Goal: Task Accomplishment & Management: Complete application form

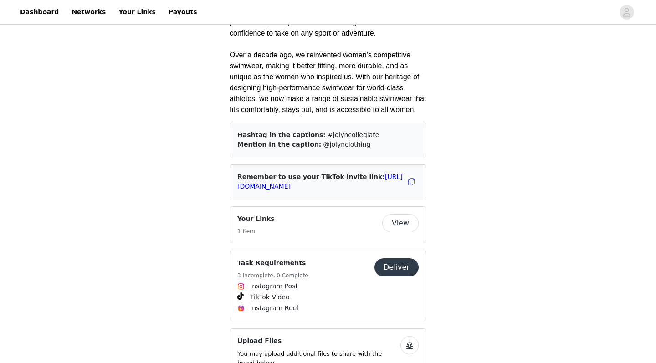
scroll to position [463, 0]
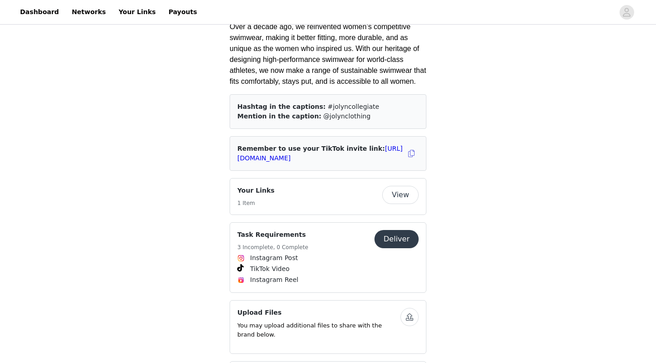
click at [271, 230] on h4 "Task Requirements" at bounding box center [272, 235] width 71 height 10
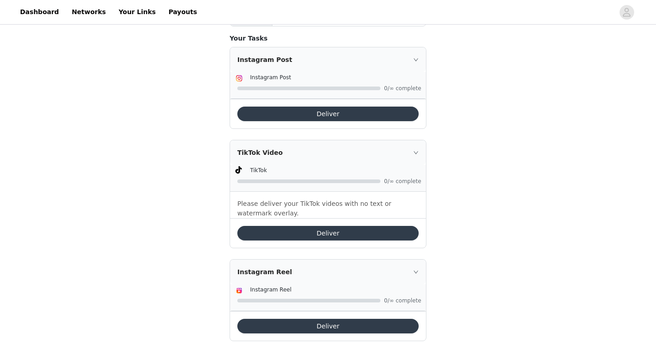
scroll to position [234, 0]
click at [416, 148] on div "TikTok Video" at bounding box center [328, 152] width 196 height 25
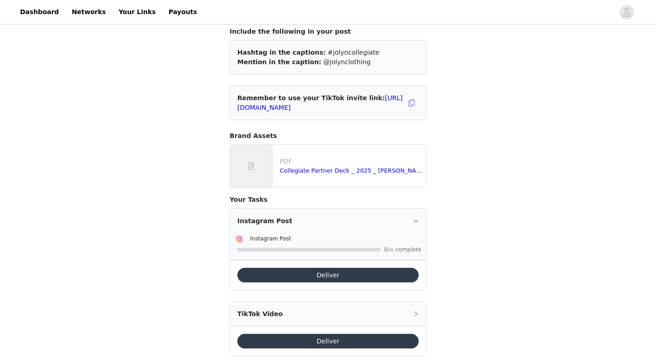
scroll to position [38, 0]
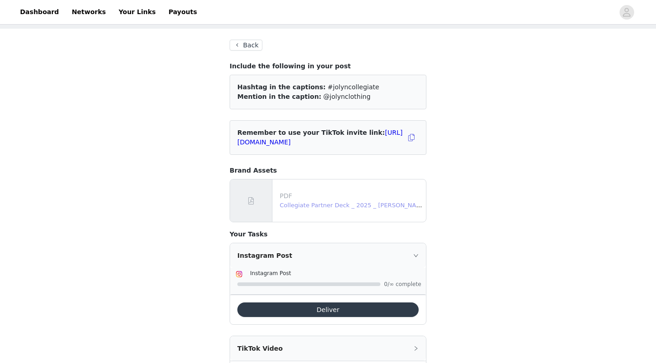
click at [320, 206] on link "Collegiate Partner Deck _ 2025 _ [PERSON_NAME].pdf" at bounding box center [359, 205] width 159 height 7
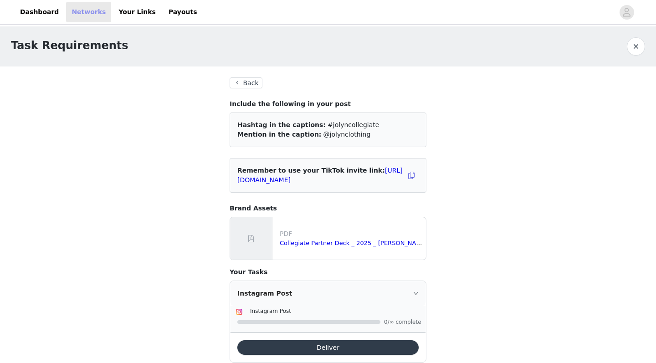
scroll to position [0, 0]
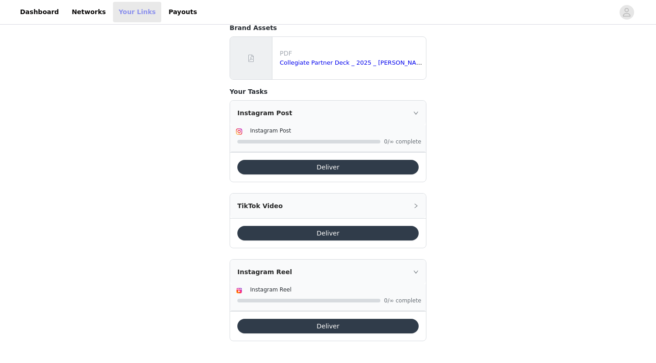
click at [118, 8] on link "Your Links" at bounding box center [137, 12] width 48 height 21
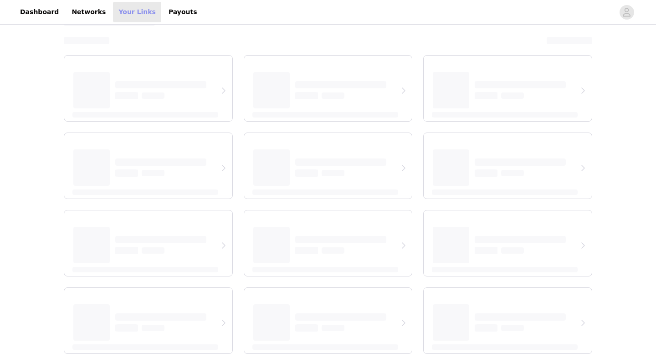
scroll to position [35, 0]
select select "12"
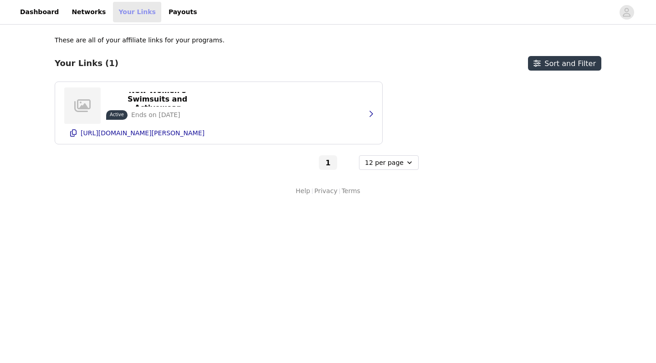
scroll to position [0, 0]
click at [86, 10] on link "Networks" at bounding box center [88, 12] width 45 height 21
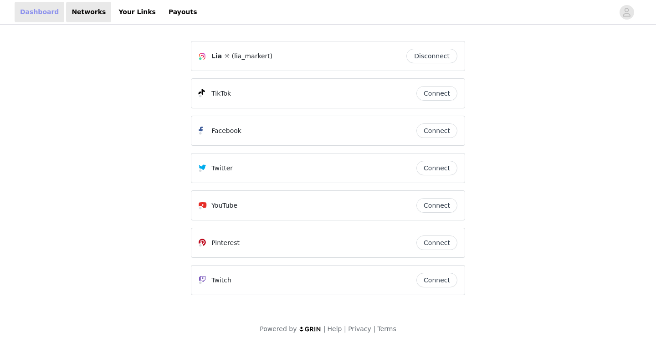
click at [45, 11] on link "Dashboard" at bounding box center [40, 12] width 50 height 21
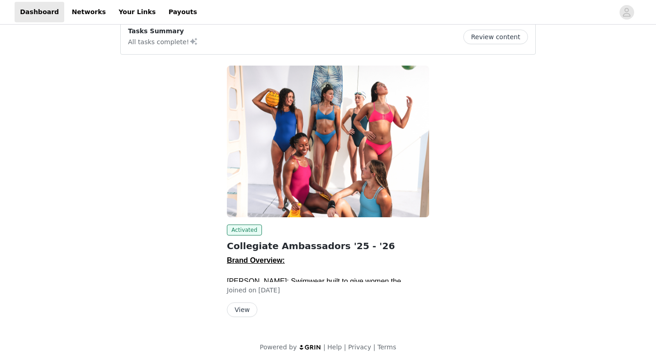
scroll to position [80, 0]
click at [242, 309] on button "View" at bounding box center [242, 310] width 31 height 15
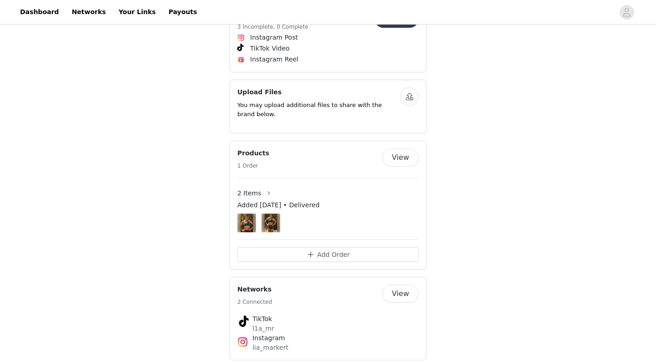
scroll to position [689, 0]
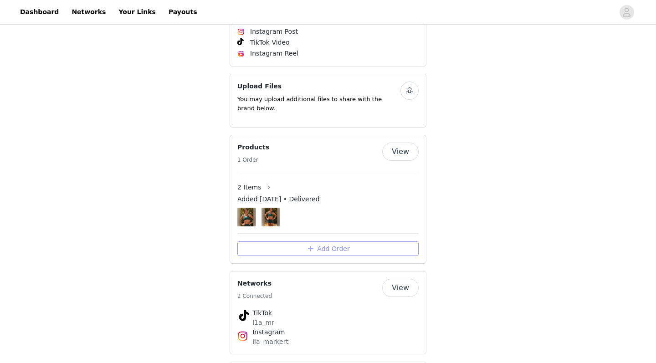
click at [346, 242] on button "Add Order" at bounding box center [327, 249] width 181 height 15
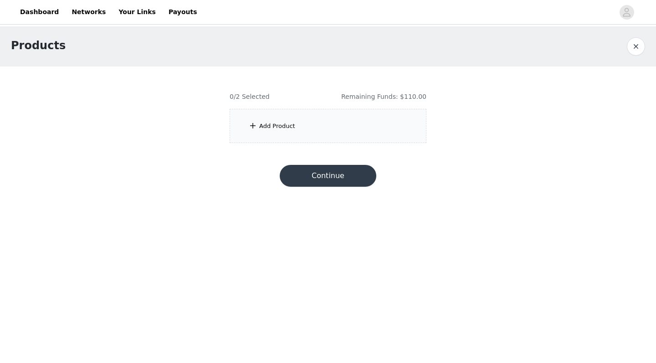
click at [319, 114] on div "Add Product" at bounding box center [328, 126] width 197 height 34
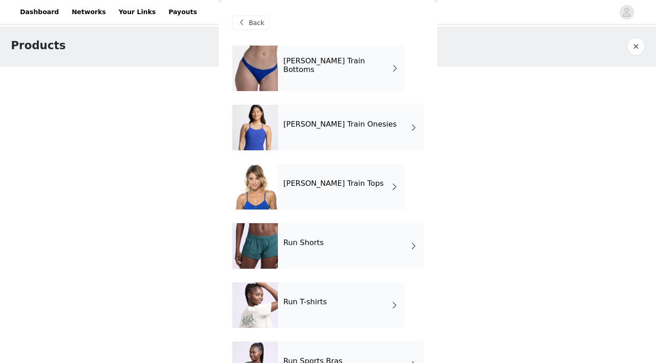
click at [286, 129] on h4 "[PERSON_NAME] Train Onesies" at bounding box center [339, 124] width 113 height 8
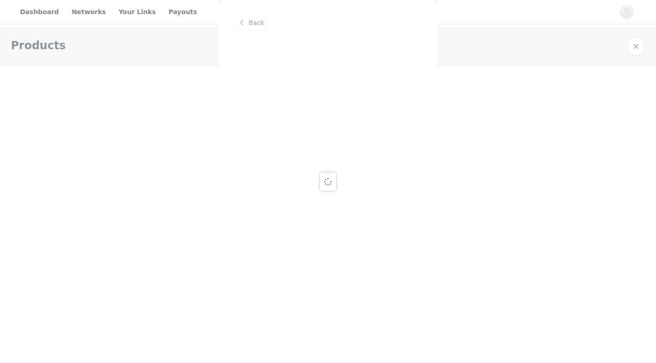
click at [253, 29] on div at bounding box center [328, 181] width 656 height 363
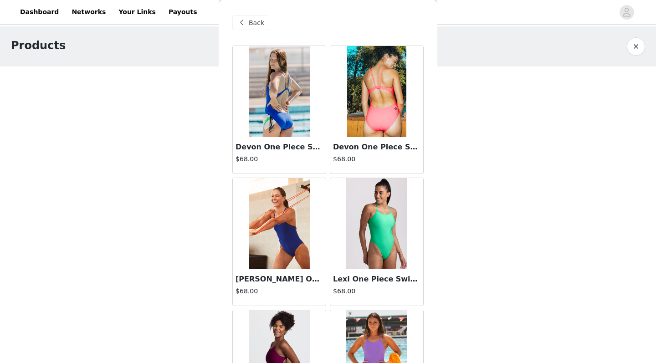
click at [258, 26] on span "Back" at bounding box center [256, 23] width 15 height 10
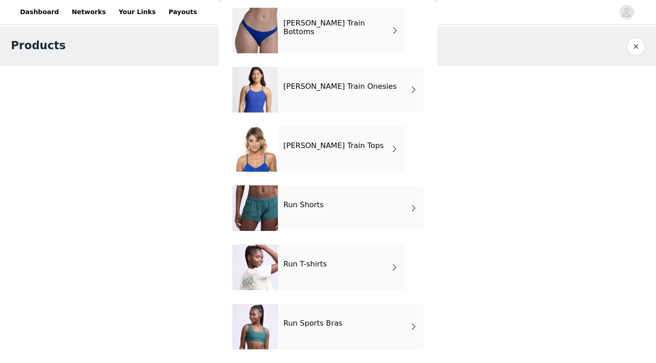
scroll to position [38, 0]
click at [331, 211] on div "Run Shorts" at bounding box center [351, 208] width 146 height 46
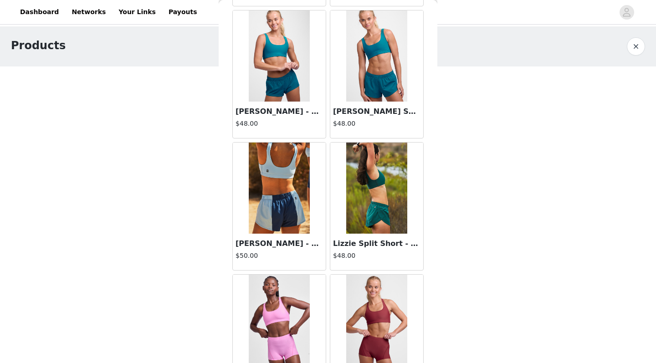
scroll to position [697, 0]
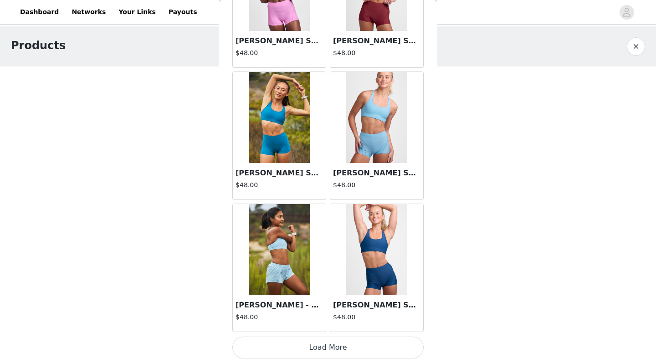
click at [337, 350] on button "Load More" at bounding box center [327, 348] width 191 height 22
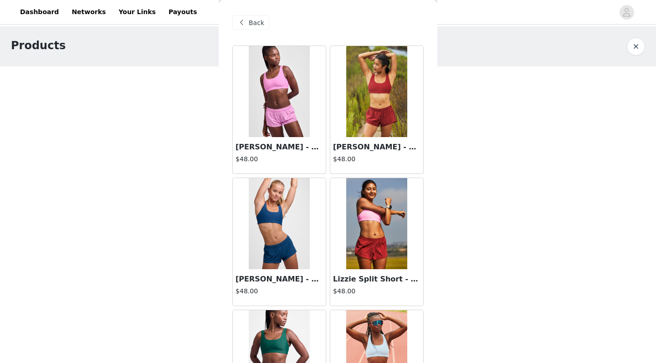
scroll to position [0, 0]
click at [288, 114] on img at bounding box center [279, 91] width 61 height 91
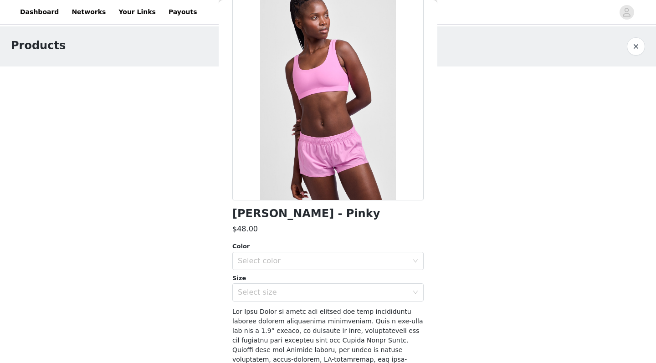
scroll to position [72, 0]
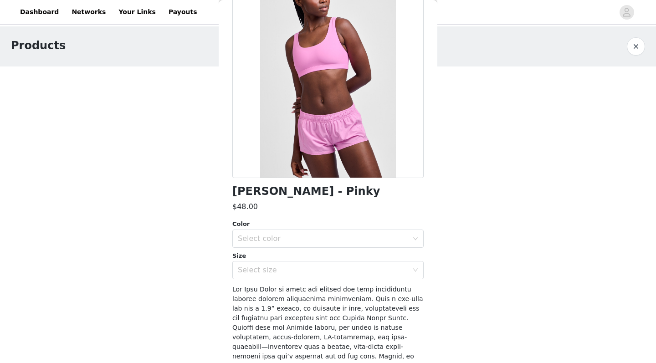
click at [638, 46] on button "button" at bounding box center [636, 46] width 18 height 18
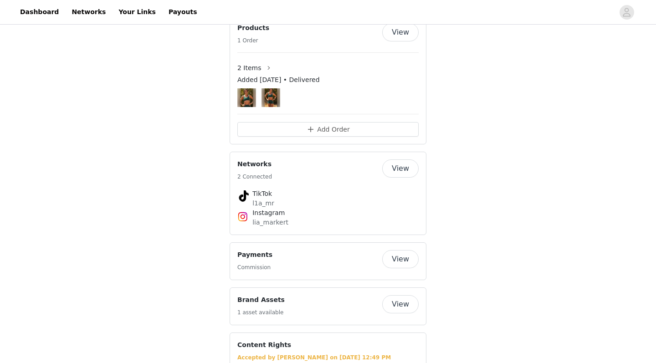
scroll to position [800, 0]
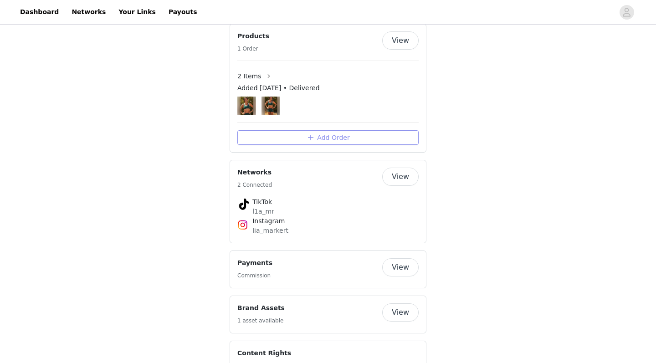
click at [317, 130] on button "Add Order" at bounding box center [327, 137] width 181 height 15
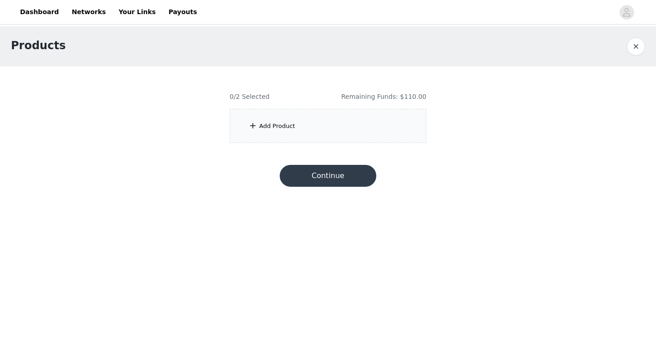
click at [293, 129] on div "Add Product" at bounding box center [328, 126] width 197 height 34
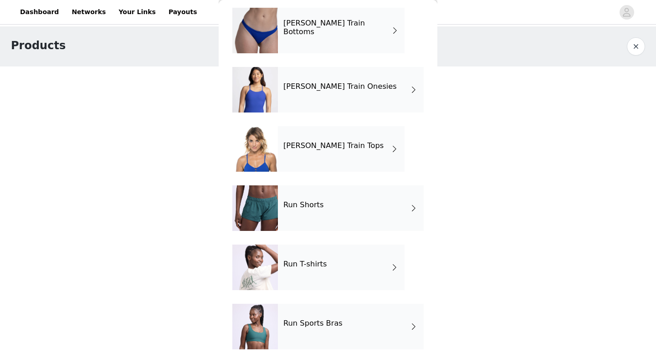
scroll to position [38, 0]
click at [316, 259] on div "Run T-shirts" at bounding box center [341, 268] width 127 height 46
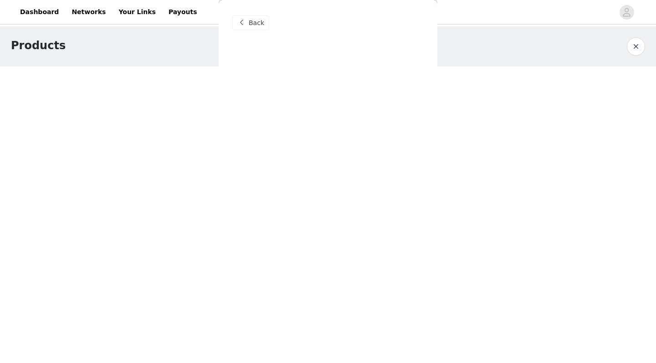
scroll to position [0, 0]
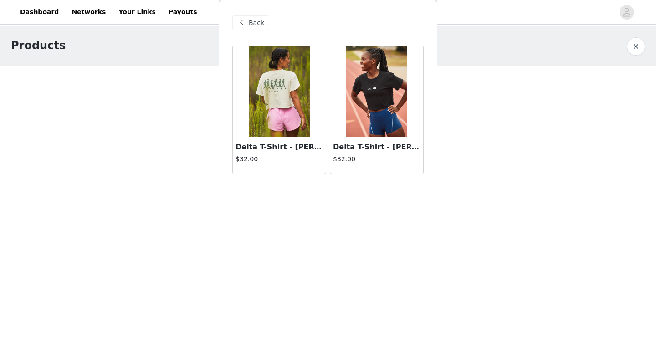
click at [250, 22] on span "Back" at bounding box center [256, 23] width 15 height 10
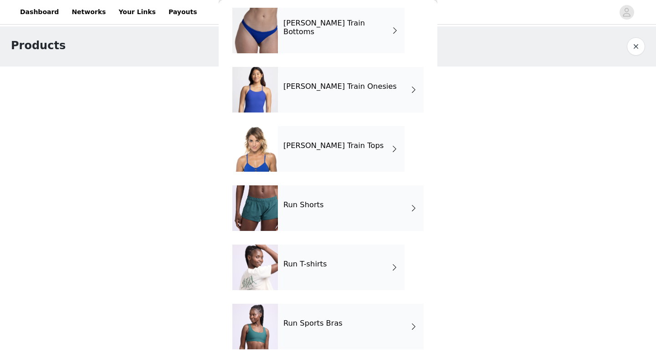
scroll to position [38, 0]
click at [309, 333] on div "Run Sports Bras" at bounding box center [351, 327] width 146 height 46
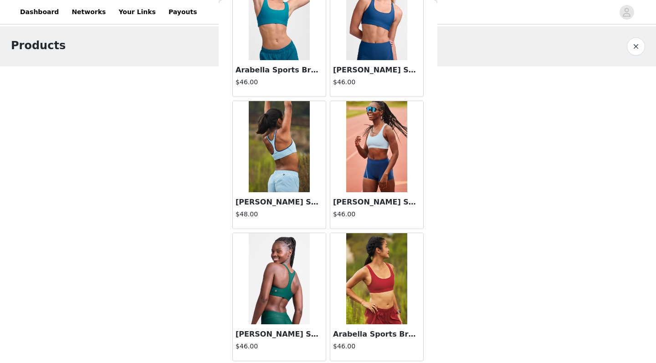
scroll to position [483, 0]
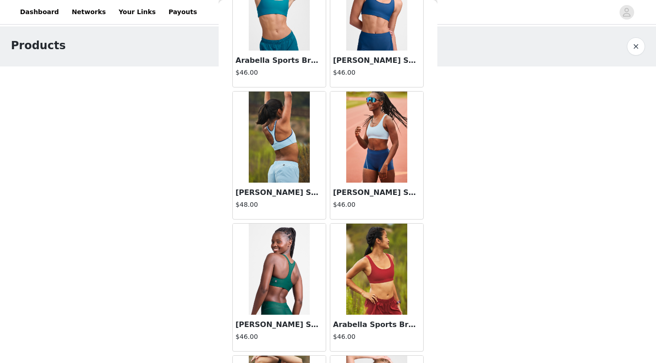
click at [281, 152] on img at bounding box center [279, 137] width 61 height 91
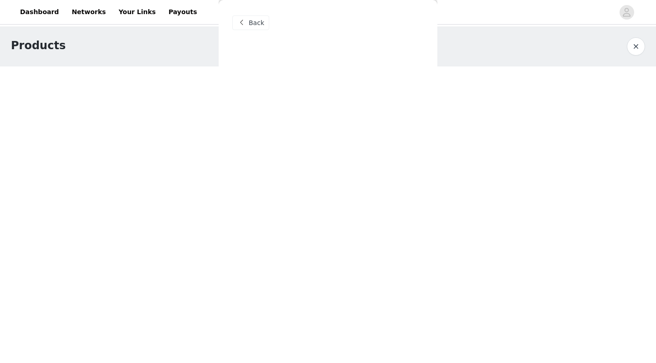
scroll to position [0, 0]
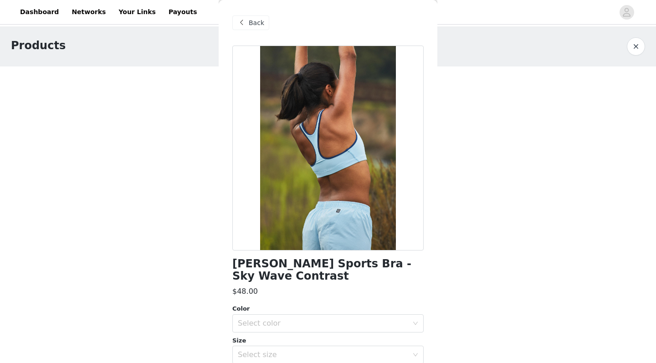
click at [248, 23] on div "Back" at bounding box center [250, 22] width 37 height 15
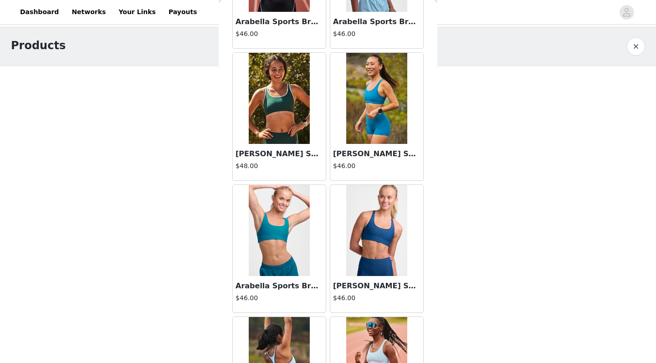
scroll to position [247, 0]
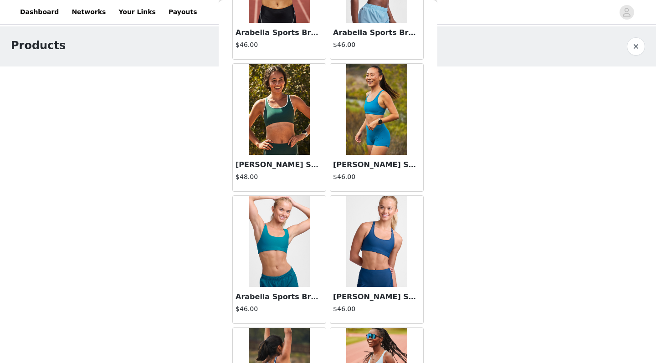
click at [386, 98] on img at bounding box center [376, 109] width 61 height 91
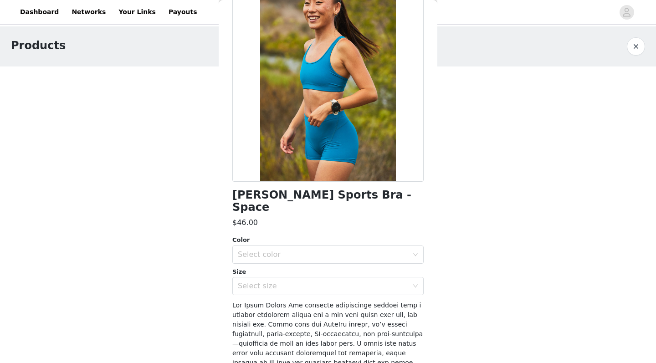
scroll to position [93, 0]
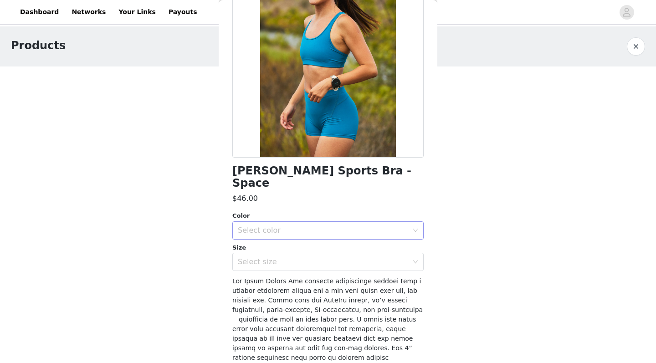
click at [311, 226] on div "Select color" at bounding box center [323, 230] width 170 height 9
click at [287, 237] on li "Space" at bounding box center [327, 238] width 191 height 15
click at [283, 257] on div "Select size" at bounding box center [323, 261] width 170 height 9
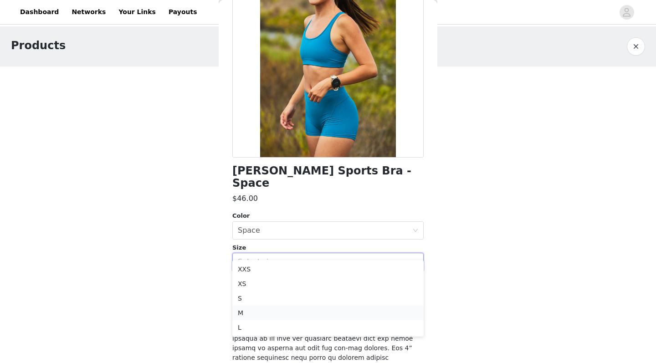
click at [271, 306] on li "M" at bounding box center [327, 313] width 191 height 15
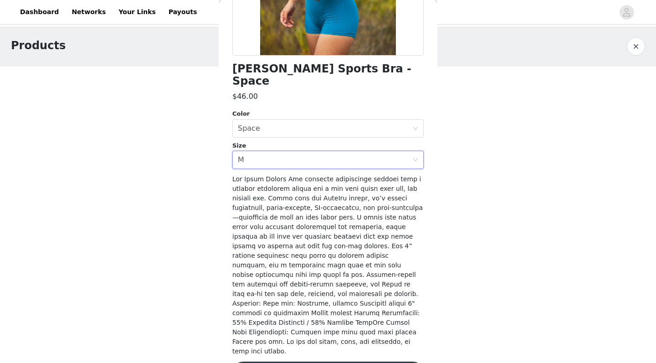
scroll to position [195, 0]
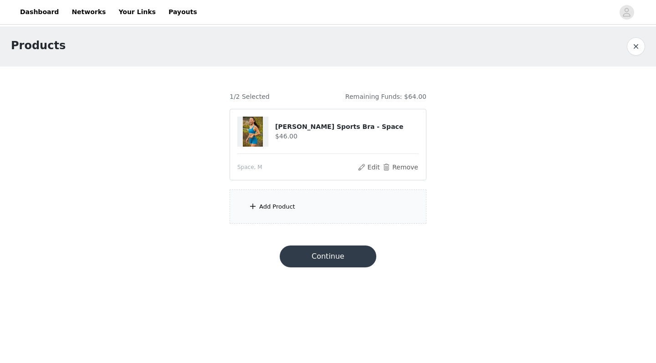
click at [311, 203] on div "Add Product" at bounding box center [328, 207] width 197 height 34
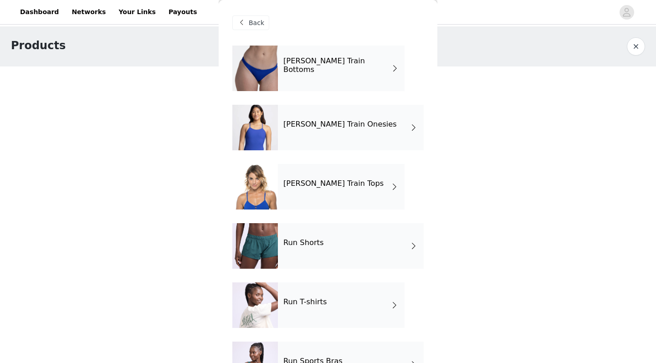
click at [317, 231] on div "Run Shorts" at bounding box center [351, 246] width 146 height 46
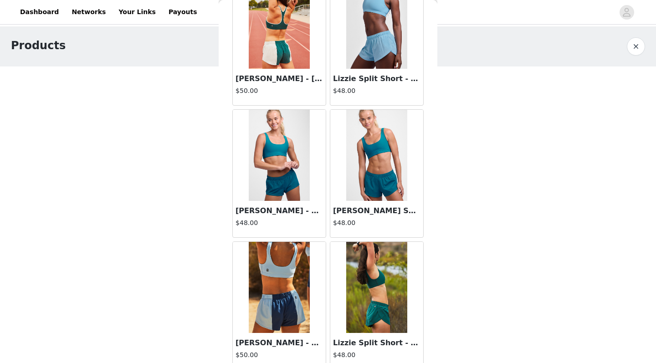
scroll to position [597, 0]
click at [273, 187] on img at bounding box center [279, 155] width 61 height 91
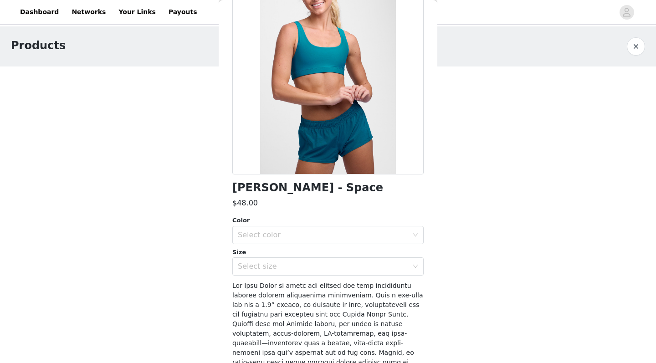
scroll to position [77, 0]
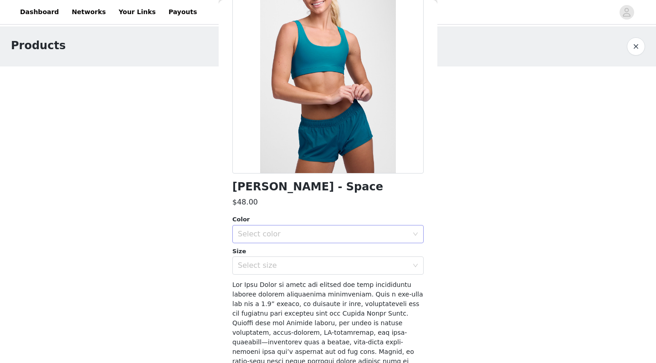
click at [281, 231] on div "Select color" at bounding box center [323, 234] width 170 height 9
click at [269, 255] on li "Space" at bounding box center [327, 254] width 191 height 15
click at [269, 264] on div "Select size" at bounding box center [323, 265] width 170 height 9
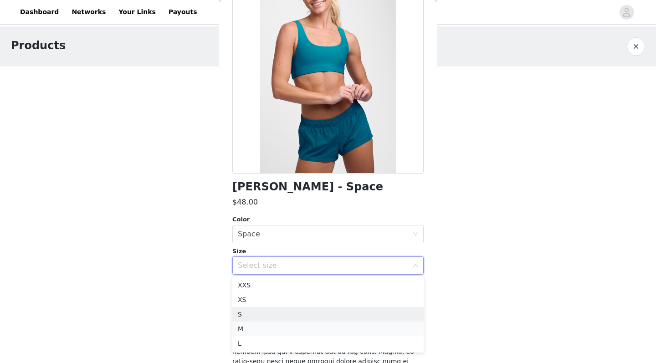
click at [250, 325] on li "M" at bounding box center [327, 329] width 191 height 15
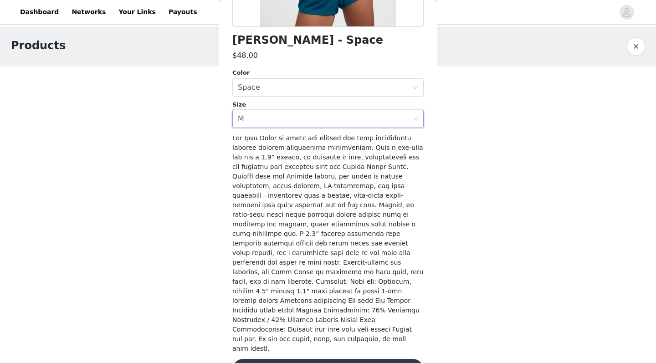
scroll to position [223, 0]
click at [325, 360] on button "Add Product" at bounding box center [327, 371] width 191 height 22
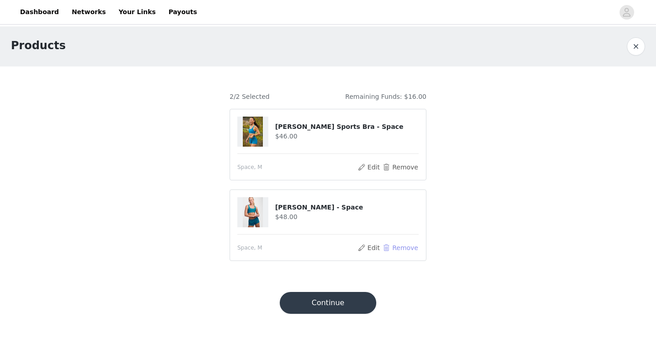
click at [394, 249] on button "Remove" at bounding box center [400, 247] width 36 height 11
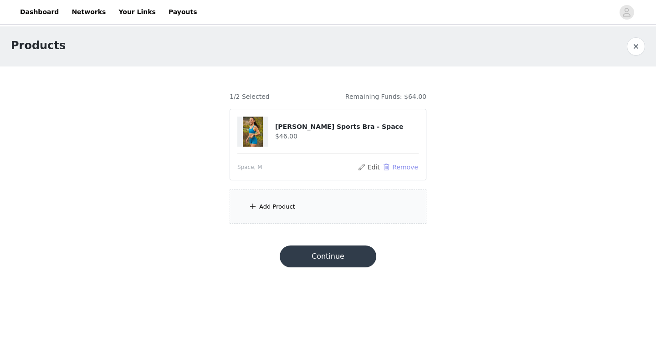
click at [385, 165] on button "Remove" at bounding box center [400, 167] width 36 height 11
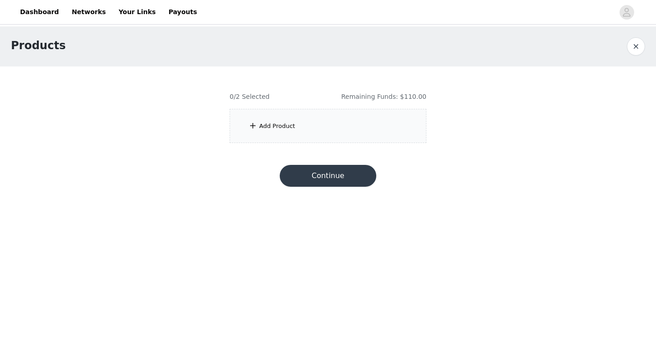
click at [322, 131] on div "Add Product" at bounding box center [328, 126] width 197 height 34
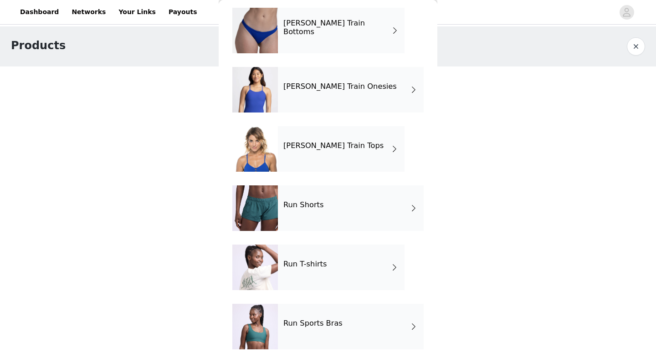
scroll to position [38, 0]
click at [290, 325] on h4 "Run Sports Bras" at bounding box center [312, 323] width 59 height 8
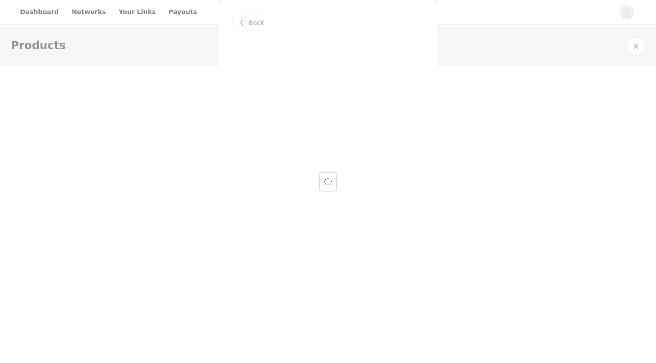
scroll to position [0, 0]
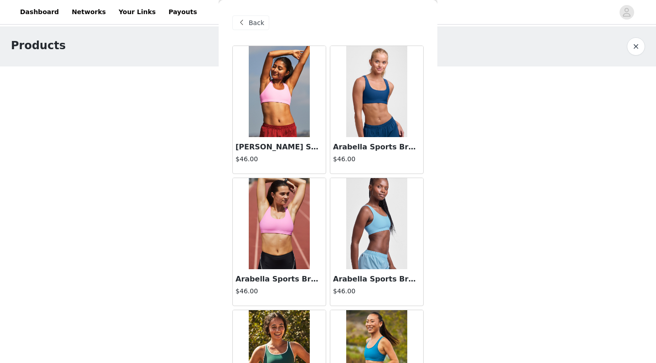
click at [270, 104] on img at bounding box center [279, 91] width 61 height 91
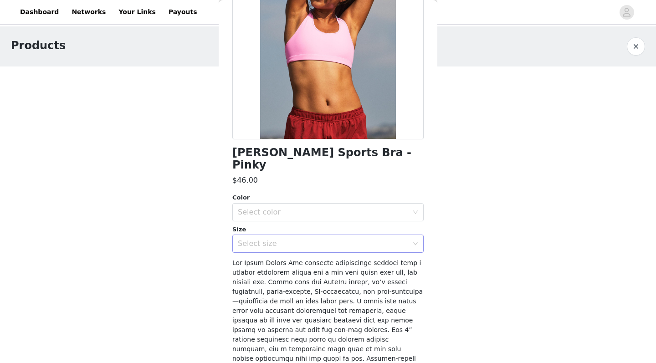
scroll to position [120, 0]
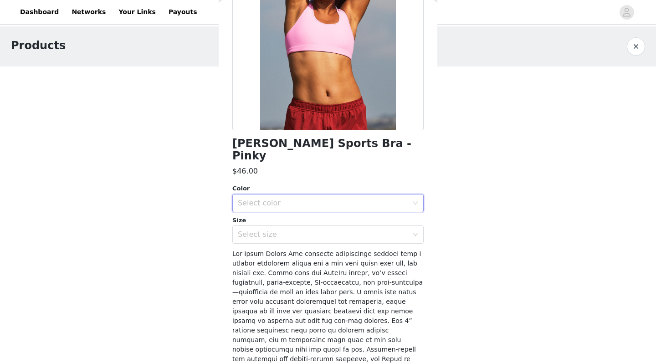
click at [324, 199] on div "Select color" at bounding box center [327, 203] width 191 height 18
click at [300, 212] on li "Pinky" at bounding box center [327, 210] width 191 height 15
click at [293, 230] on div "Select size" at bounding box center [323, 234] width 170 height 9
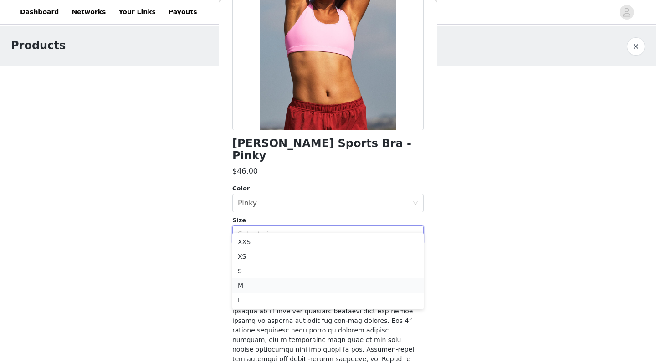
click at [265, 288] on li "M" at bounding box center [327, 285] width 191 height 15
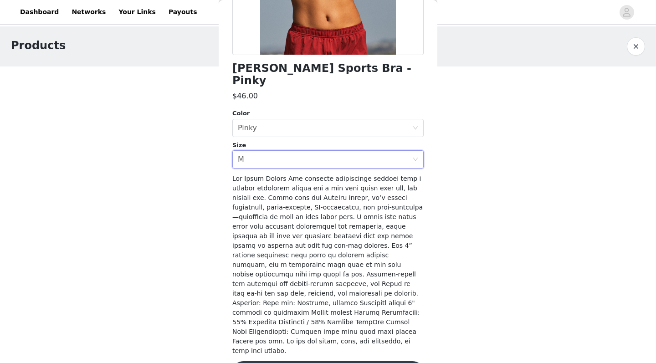
scroll to position [195, 0]
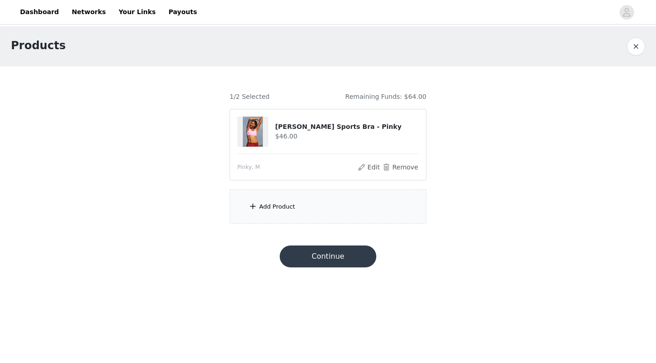
click at [276, 212] on div "Add Product" at bounding box center [328, 207] width 197 height 34
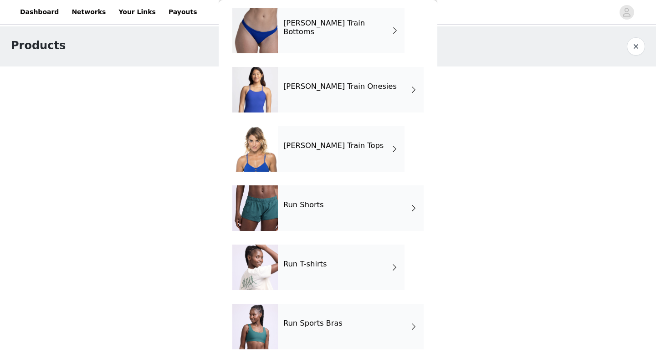
scroll to position [38, 0]
click at [298, 216] on div "Run Shorts" at bounding box center [351, 208] width 146 height 46
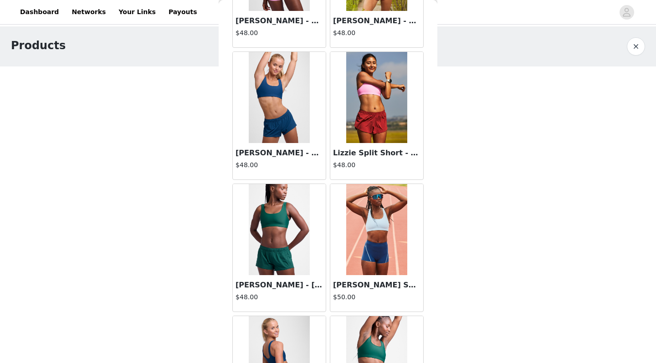
scroll to position [360, 0]
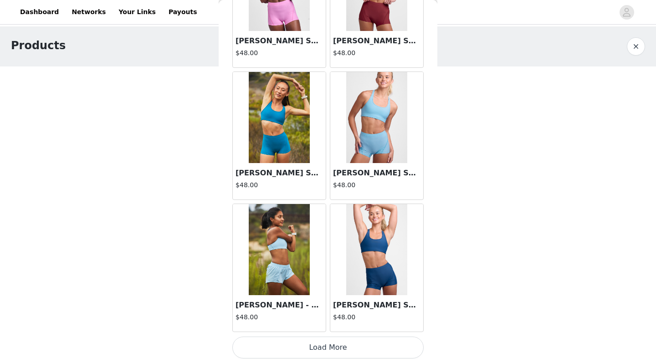
click at [288, 343] on button "Load More" at bounding box center [327, 348] width 191 height 22
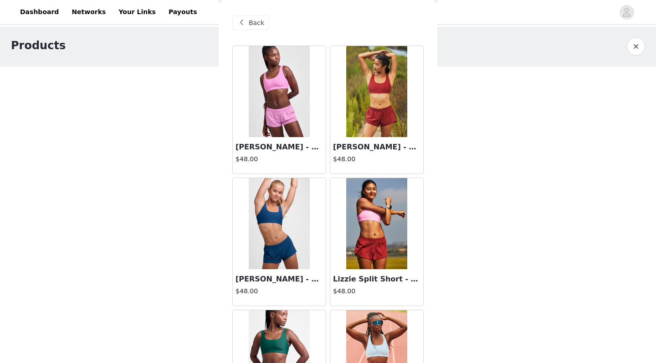
scroll to position [0, 0]
click at [271, 117] on img at bounding box center [279, 91] width 61 height 91
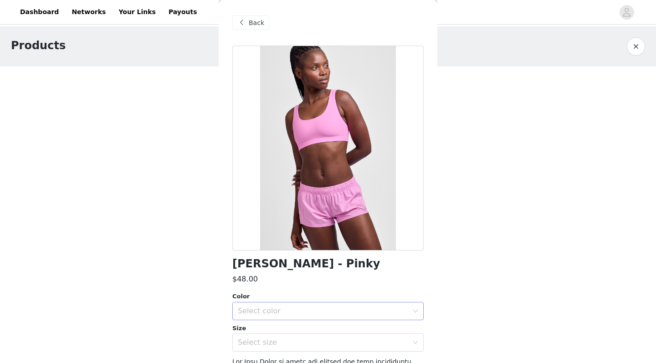
click at [280, 309] on div "Select color" at bounding box center [323, 311] width 170 height 9
click at [267, 336] on li "Pinky" at bounding box center [327, 331] width 191 height 15
click at [262, 346] on div "Select size" at bounding box center [323, 342] width 170 height 9
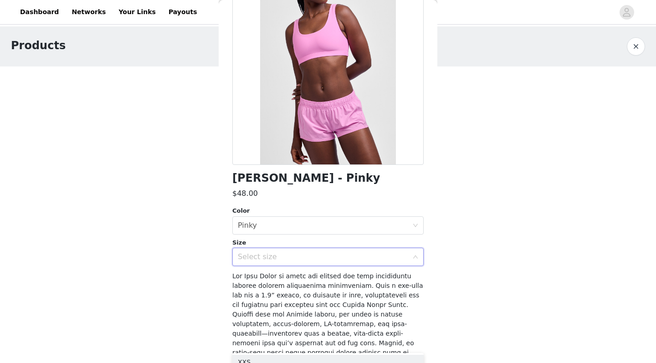
scroll to position [88, 0]
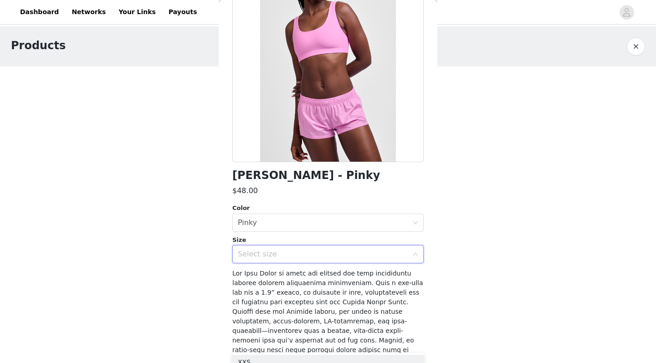
click at [254, 250] on div "Select size" at bounding box center [323, 254] width 170 height 9
click at [258, 255] on div "Select size" at bounding box center [323, 254] width 170 height 9
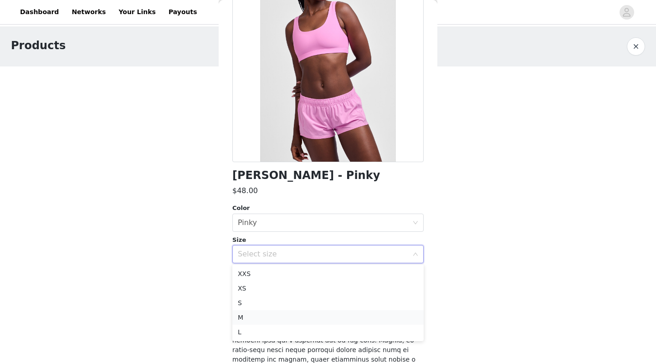
click at [244, 317] on li "M" at bounding box center [327, 317] width 191 height 15
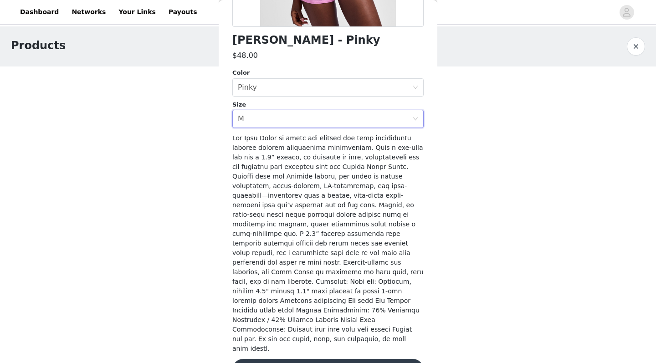
click at [277, 359] on button "Add Product" at bounding box center [327, 370] width 191 height 22
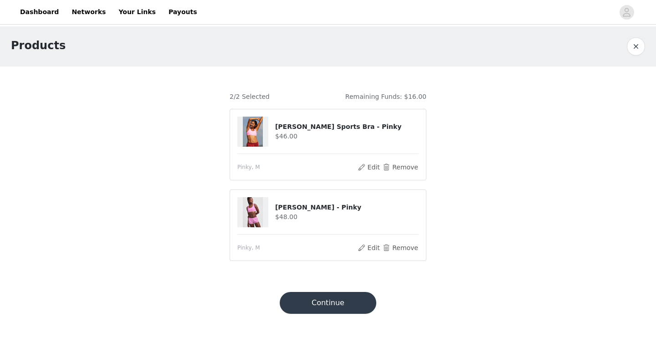
click at [306, 306] on button "Continue" at bounding box center [328, 303] width 97 height 22
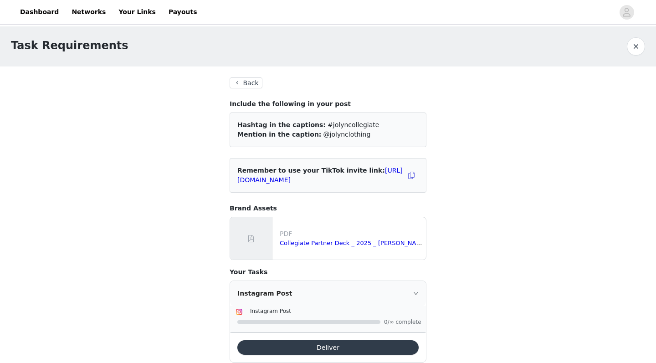
click at [642, 47] on button "button" at bounding box center [636, 46] width 18 height 18
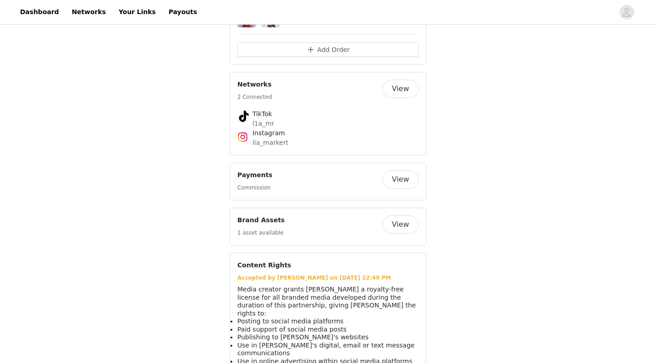
scroll to position [891, 0]
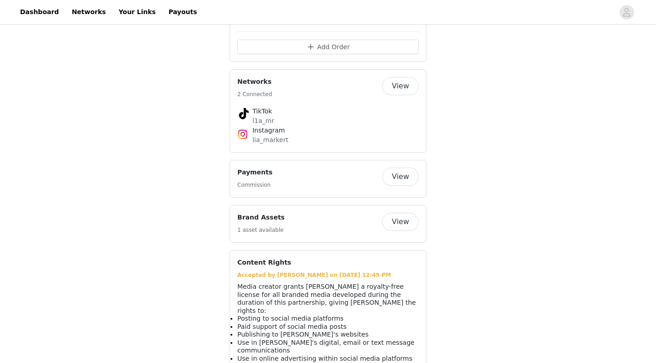
click at [274, 226] on h5 "1 asset available" at bounding box center [260, 230] width 47 height 8
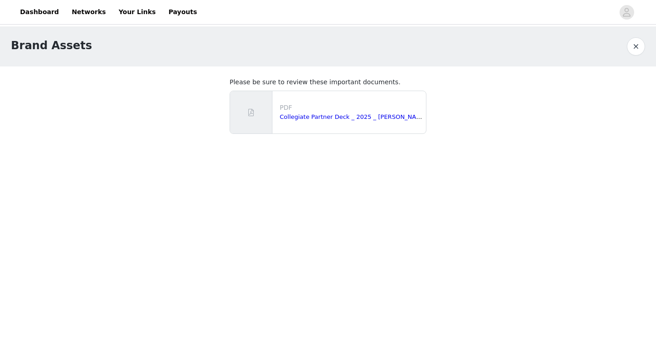
click at [637, 44] on button "button" at bounding box center [636, 46] width 18 height 18
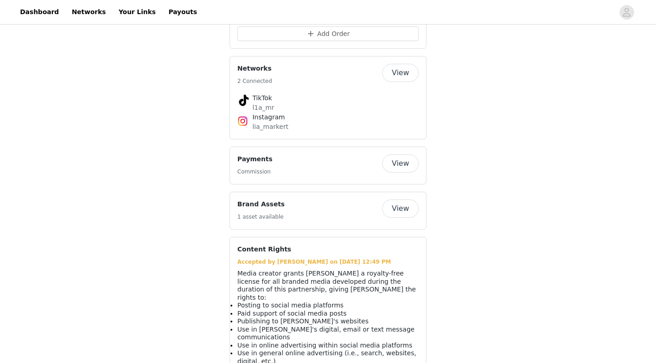
scroll to position [905, 0]
click at [395, 199] on button "View" at bounding box center [400, 208] width 36 height 18
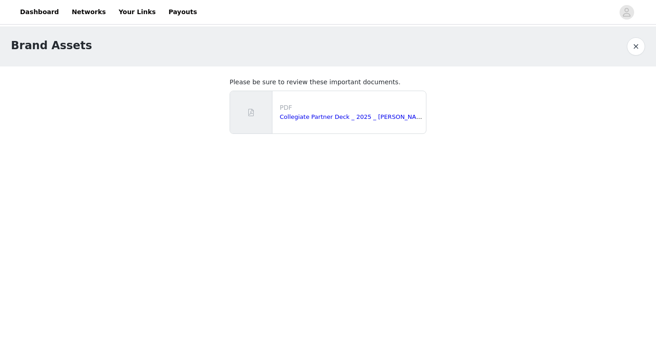
click at [328, 123] on div "PDF Collegiate Partner Deck _ 2025 _ [PERSON_NAME].pdf" at bounding box center [351, 112] width 150 height 26
click at [328, 119] on link "Collegiate Partner Deck _ 2025 _ [PERSON_NAME].pdf" at bounding box center [359, 116] width 159 height 7
click at [637, 49] on button "button" at bounding box center [636, 46] width 18 height 18
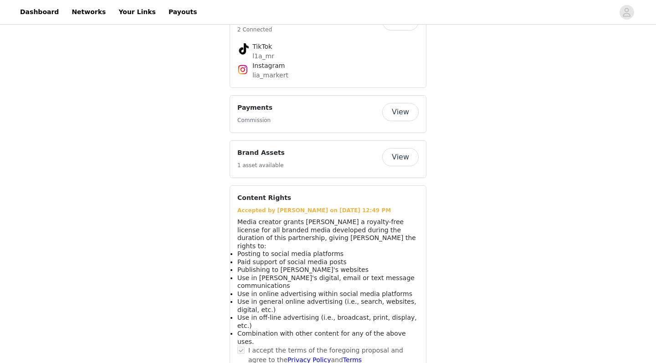
scroll to position [955, 0]
drag, startPoint x: 257, startPoint y: 293, endPoint x: 297, endPoint y: 293, distance: 39.6
click at [297, 315] on span "Use in off-line advertising (i.e., broadcast, print, display, etc.)" at bounding box center [327, 322] width 180 height 15
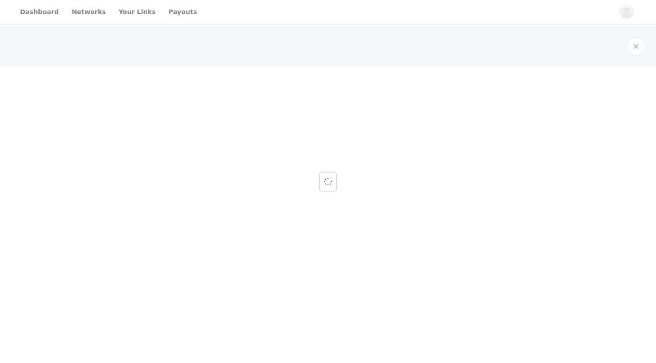
click at [297, 293] on div at bounding box center [328, 181] width 656 height 363
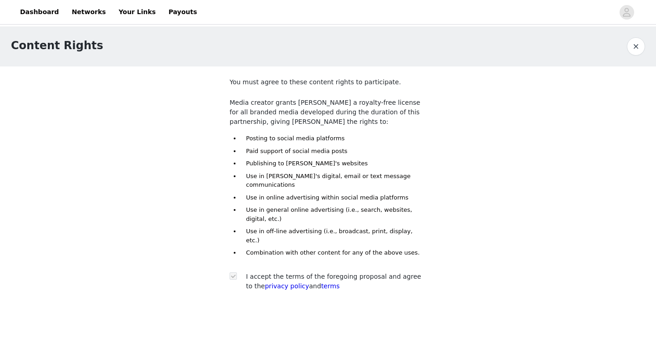
click at [637, 46] on button "button" at bounding box center [636, 46] width 18 height 18
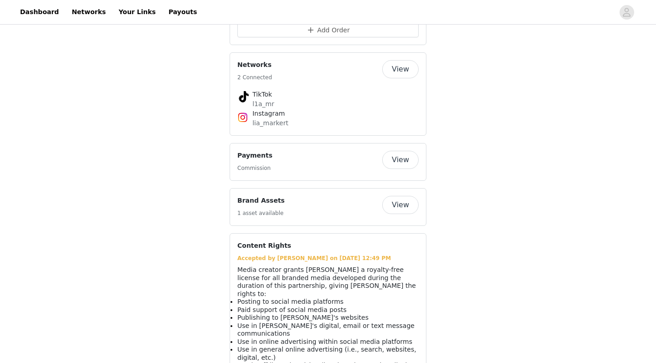
scroll to position [877, 0]
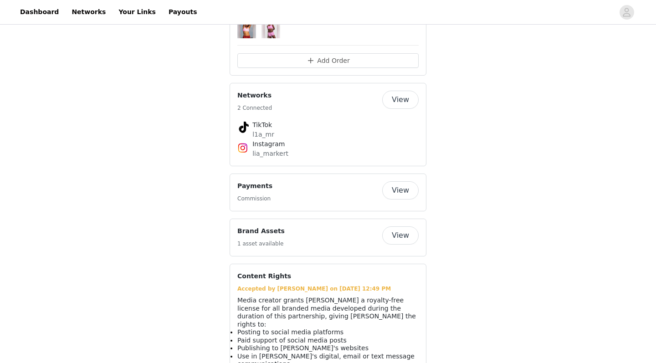
click at [305, 91] on div "Networks 2 Connected" at bounding box center [309, 102] width 145 height 22
